Goal: Check status: Check status

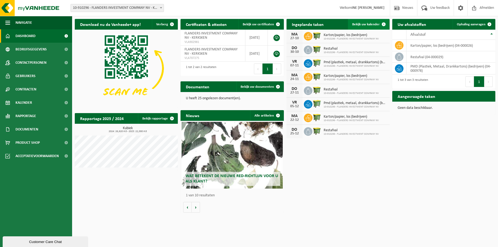
click at [374, 26] on span "Bekijk uw kalender" at bounding box center [366, 24] width 28 height 3
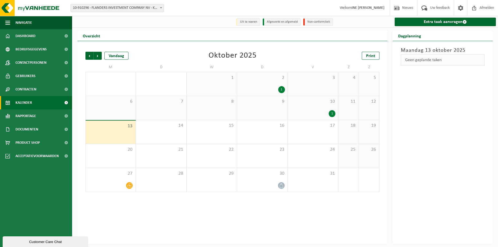
click at [333, 117] on div "1" at bounding box center [332, 113] width 7 height 7
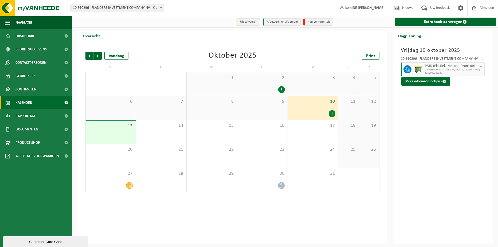
click at [282, 90] on div "1" at bounding box center [281, 89] width 7 height 7
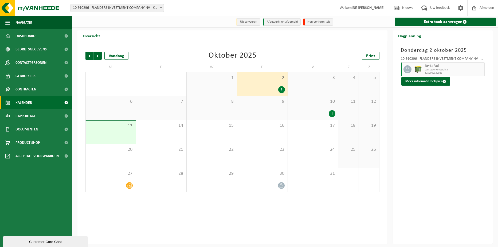
click at [330, 113] on div "1" at bounding box center [332, 113] width 7 height 7
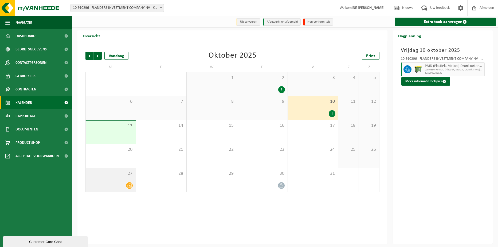
click at [126, 188] on div at bounding box center [129, 185] width 7 height 7
